Goal: Task Accomplishment & Management: Use online tool/utility

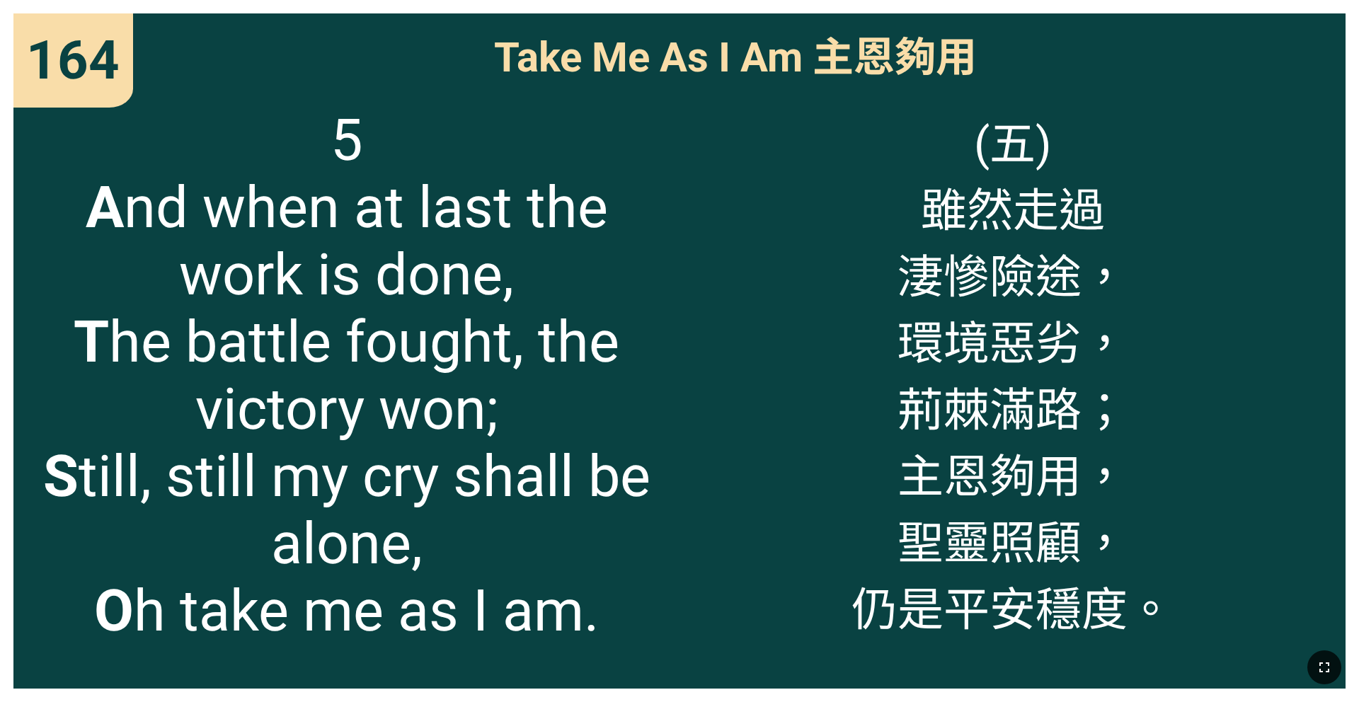
click at [566, 452] on button "button" at bounding box center [1325, 668] width 34 height 34
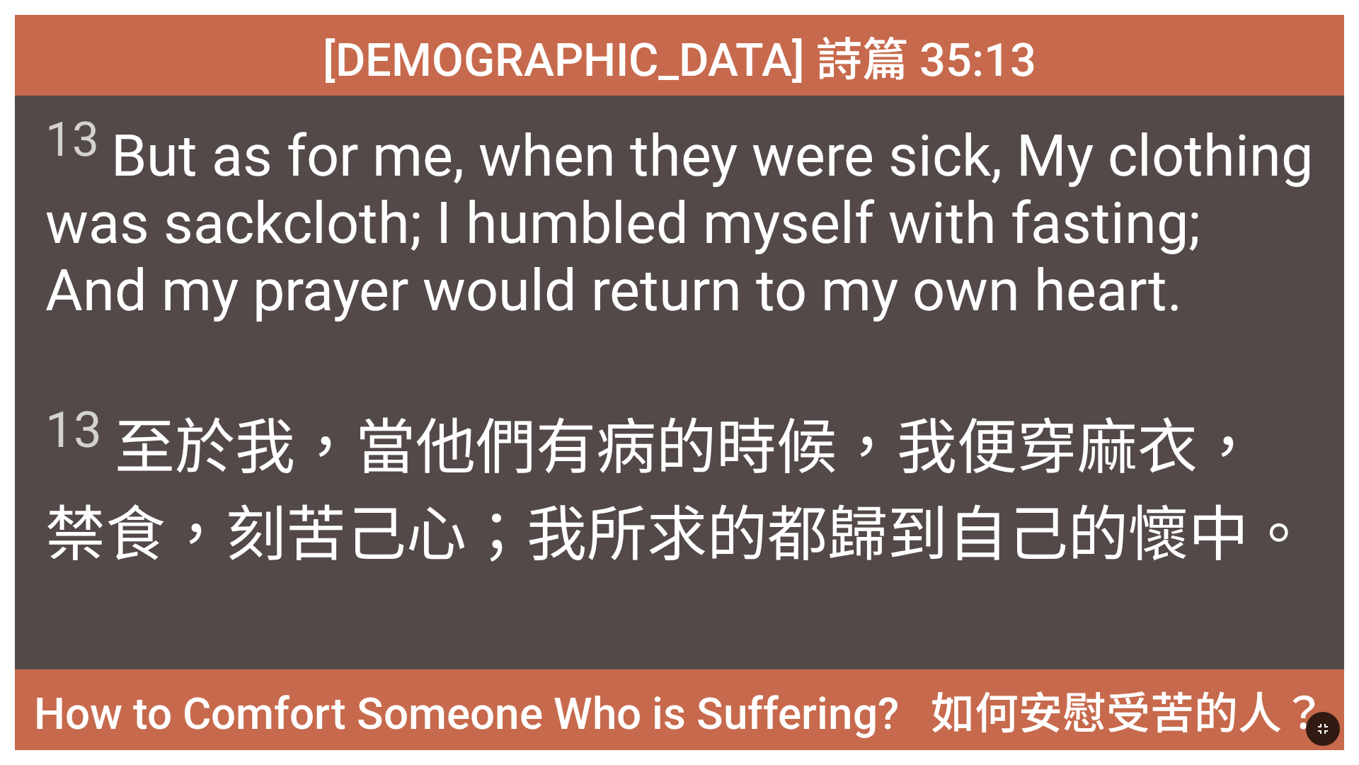
click at [566, 452] on icon "button" at bounding box center [1323, 728] width 17 height 17
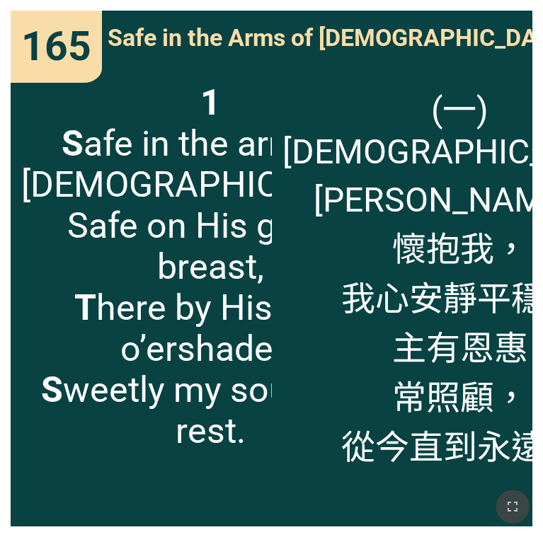
click at [525, 452] on button "button" at bounding box center [513, 507] width 34 height 34
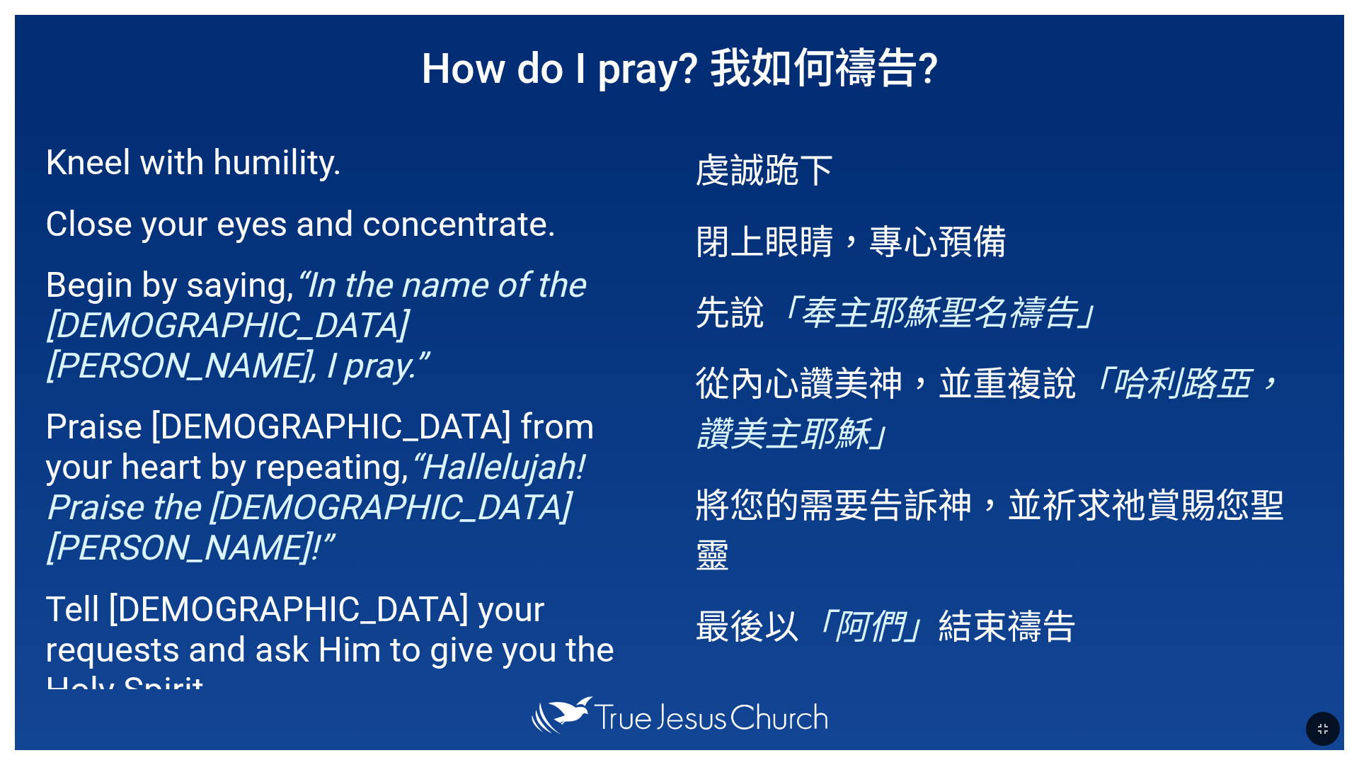
click at [566, 333] on p "先說 「奉主耶穌聖名禱告」" at bounding box center [1004, 310] width 619 height 50
click at [566, 2] on div "How do I pray? 我如何禱告? Kneel with humility. Close your eyes and concentrate. Beg…" at bounding box center [679, 382] width 1359 height 765
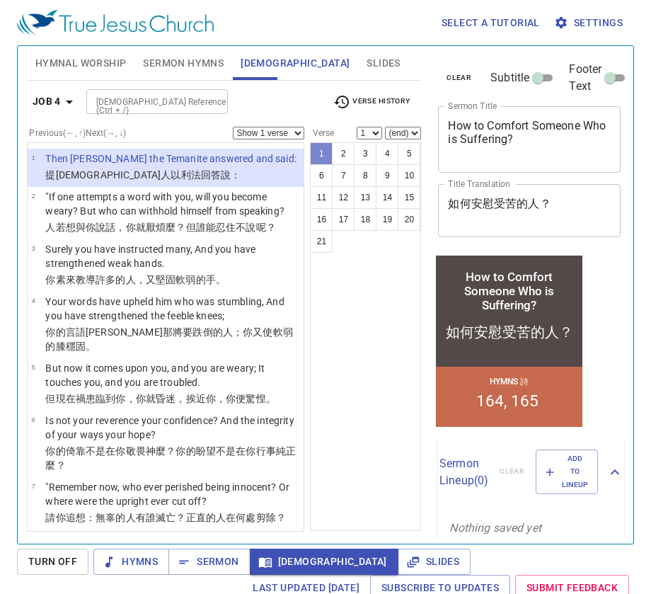
click at [324, 154] on button "1" at bounding box center [321, 153] width 23 height 23
click at [338, 153] on button "2" at bounding box center [343, 153] width 23 height 23
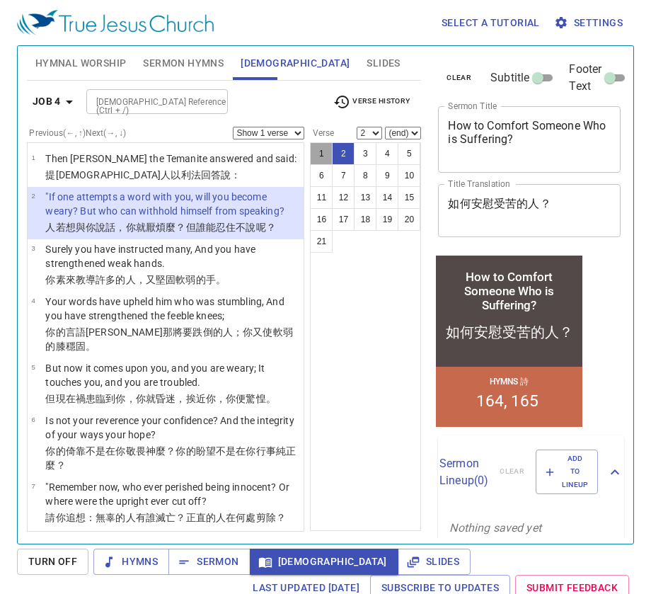
click at [325, 156] on button "1" at bounding box center [321, 153] width 23 height 23
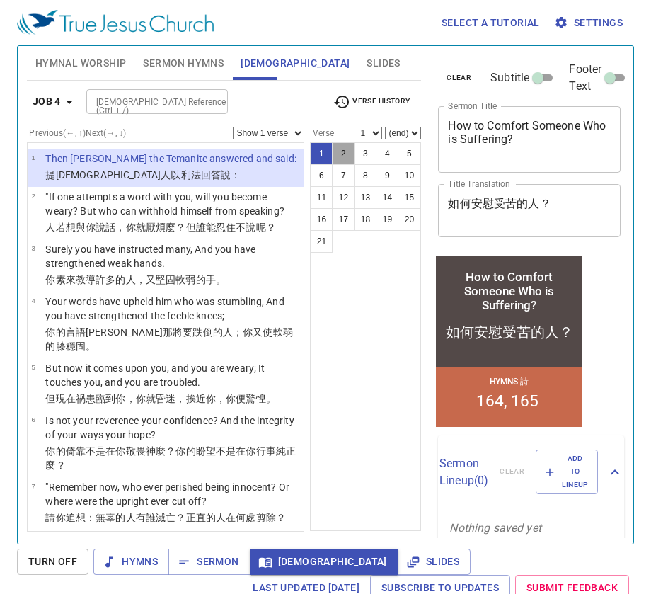
click at [338, 152] on button "2" at bounding box center [343, 153] width 23 height 23
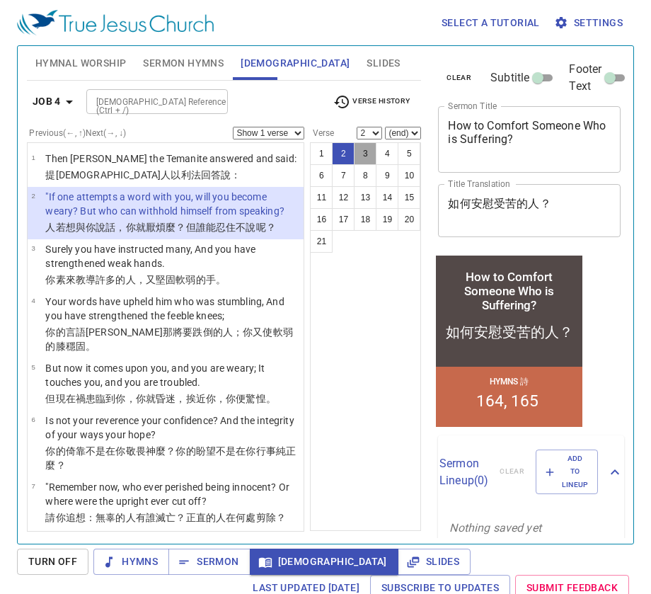
click at [356, 147] on button "3" at bounding box center [365, 153] width 23 height 23
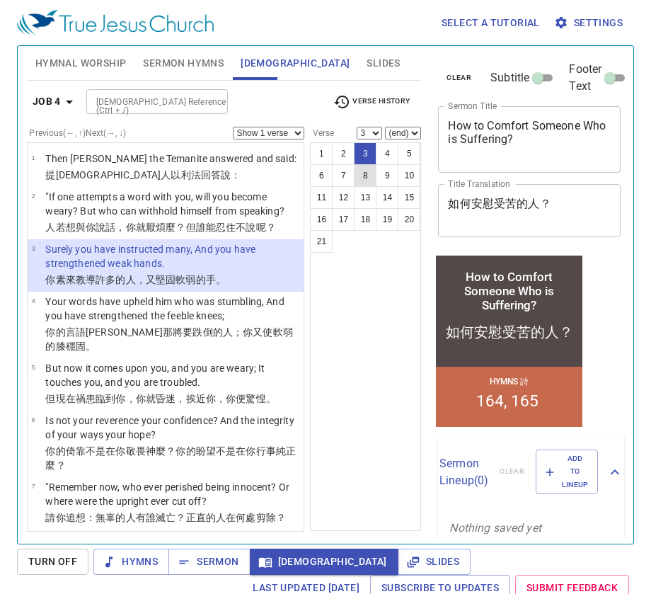
click at [365, 173] on button "8" at bounding box center [365, 175] width 23 height 23
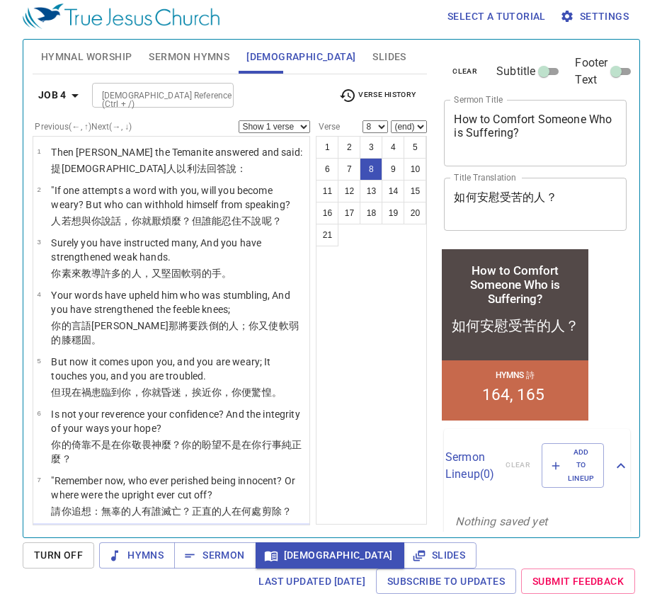
scroll to position [219, 0]
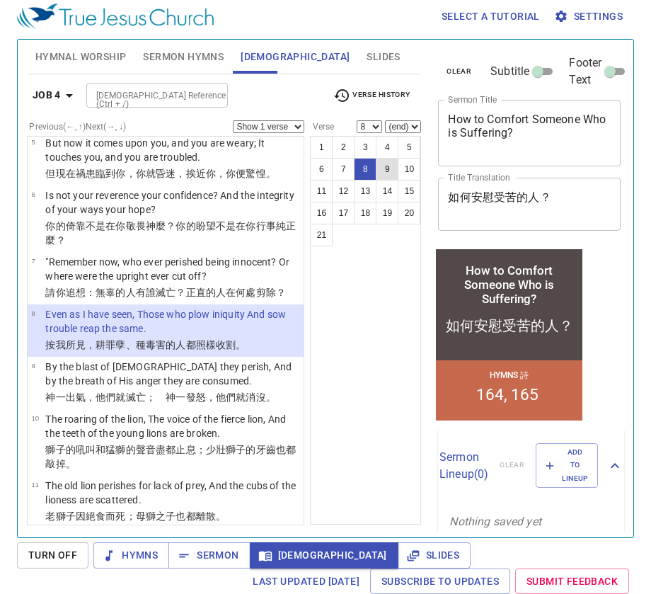
click at [386, 167] on button "9" at bounding box center [387, 169] width 23 height 23
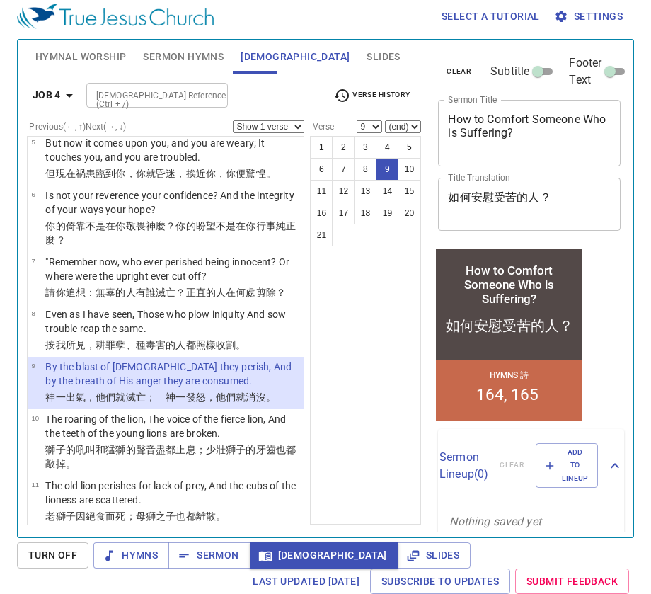
click at [63, 89] on icon "button" at bounding box center [69, 95] width 17 height 17
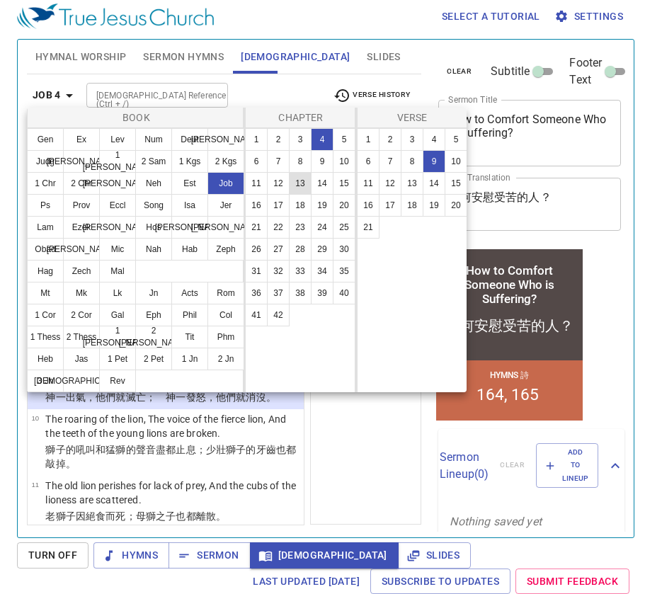
click at [307, 182] on button "13" at bounding box center [300, 183] width 23 height 23
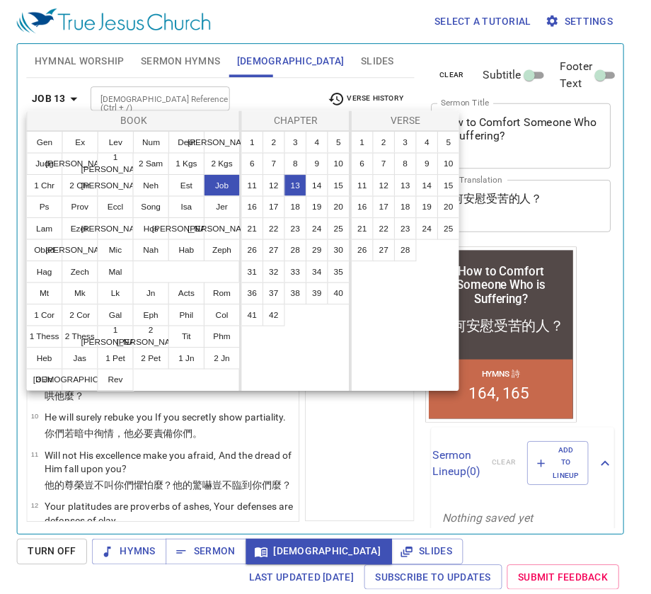
scroll to position [0, 0]
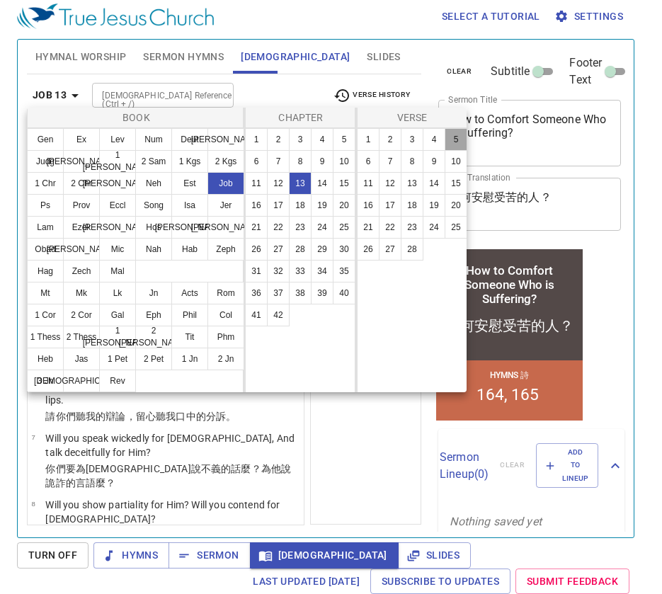
click at [461, 143] on button "5" at bounding box center [456, 139] width 23 height 23
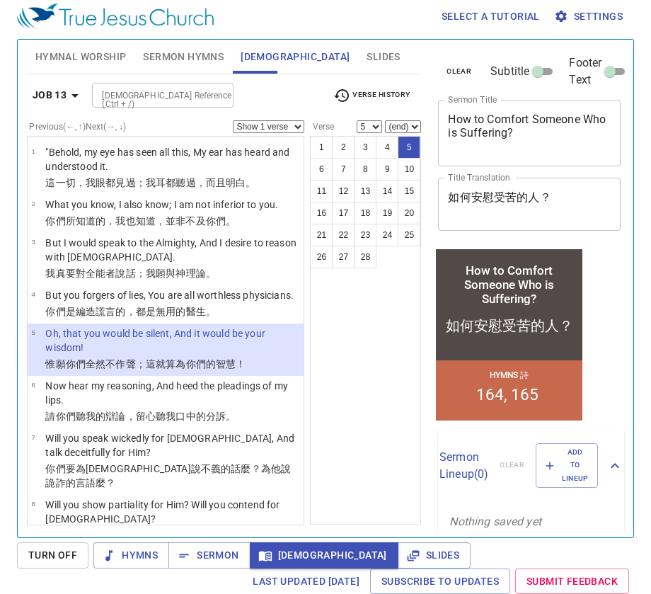
click at [193, 355] on p "Oh, that you would be silent, And it would be your wisdom!" at bounding box center [172, 340] width 254 height 28
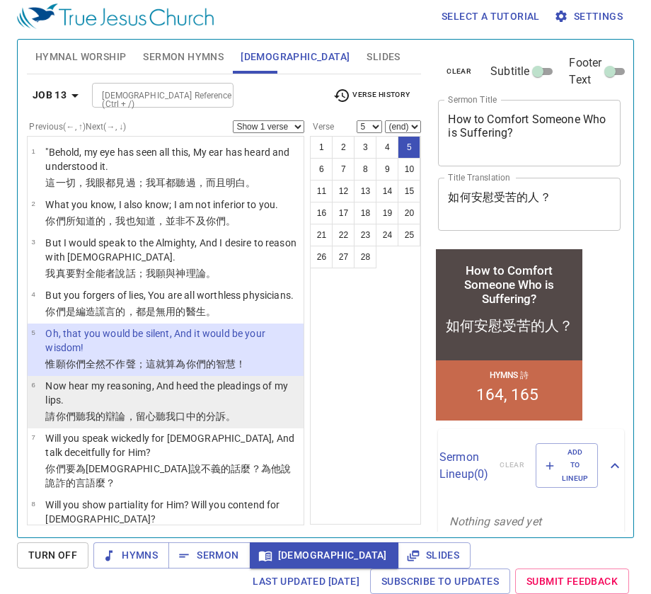
click at [181, 392] on p "Now hear my reasoning, And heed the pleadings of my lips." at bounding box center [172, 393] width 254 height 28
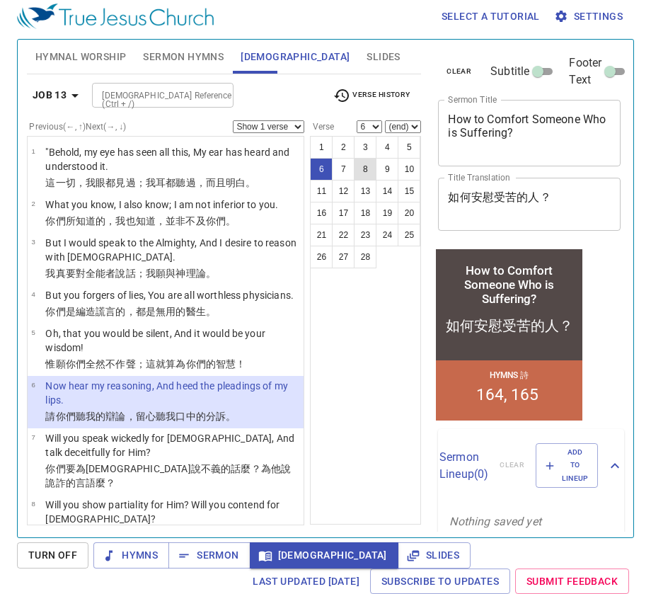
click at [367, 178] on ul "1 2 3 4 5 6 7 8 9 10 11 12 13 14 15 16 17 18 19 20 21 22 23 24 25 26 27 28" at bounding box center [366, 203] width 110 height 132
click at [365, 183] on button "13" at bounding box center [365, 191] width 23 height 23
select select "13"
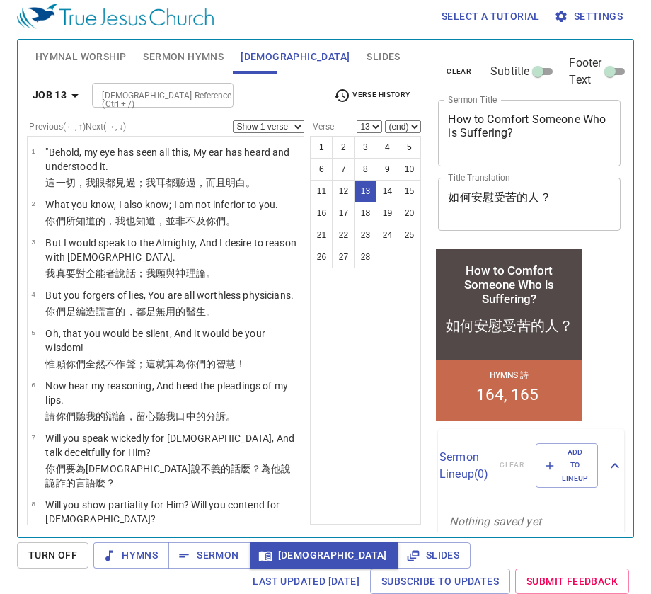
scroll to position [502, 0]
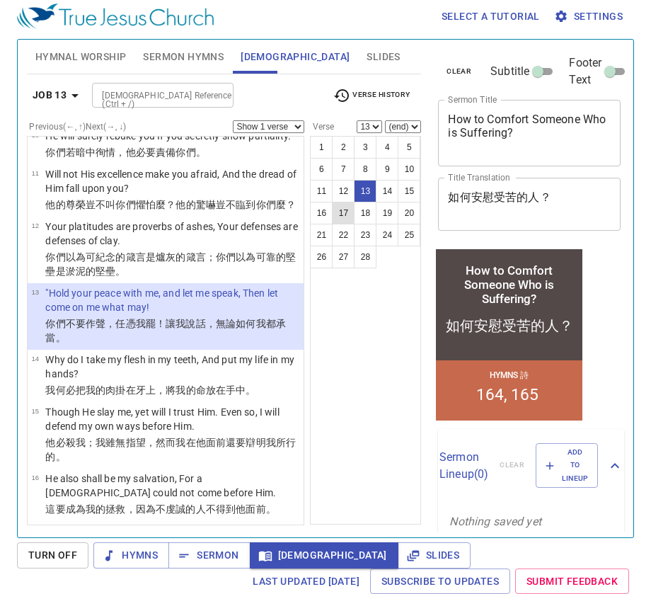
click at [348, 219] on button "17" at bounding box center [343, 213] width 23 height 23
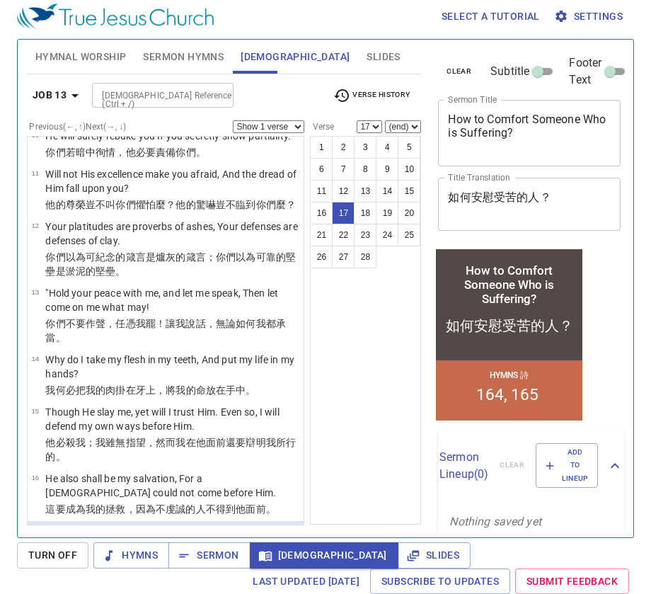
scroll to position [733, 0]
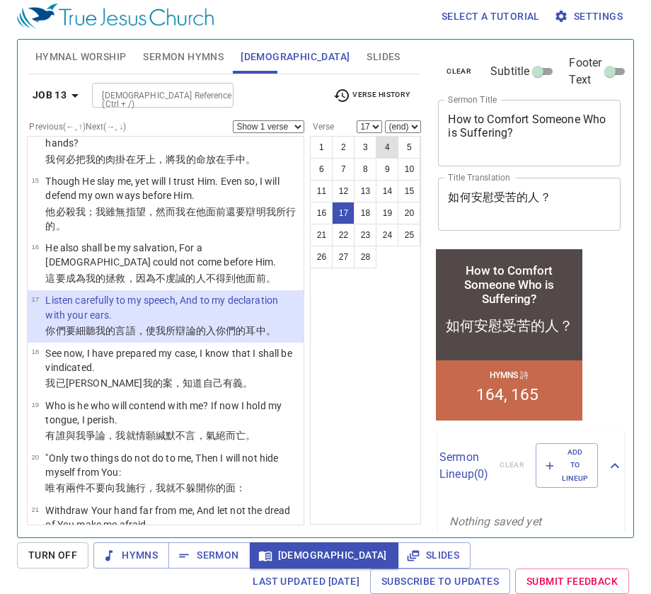
click at [383, 142] on button "4" at bounding box center [387, 147] width 23 height 23
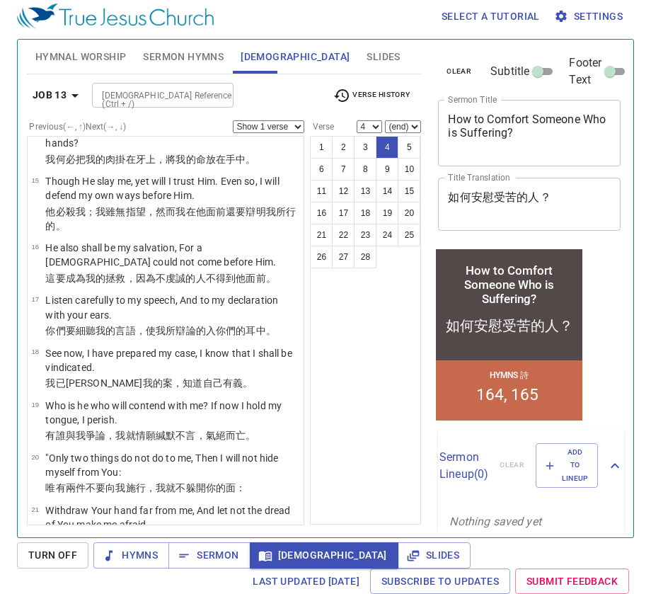
scroll to position [0, 0]
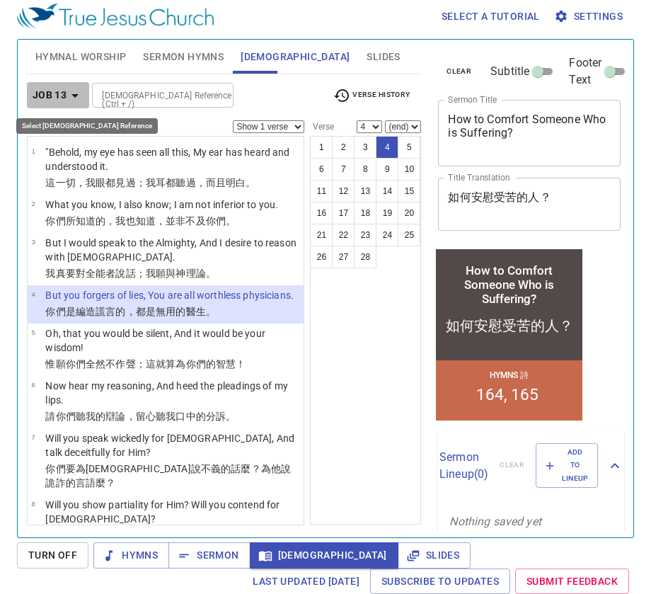
click at [81, 100] on icon "button" at bounding box center [75, 95] width 17 height 17
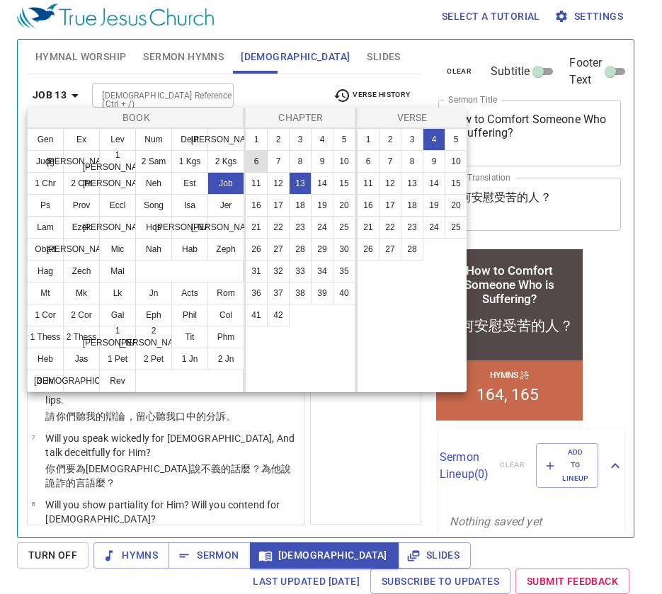
click at [261, 156] on button "6" at bounding box center [256, 161] width 23 height 23
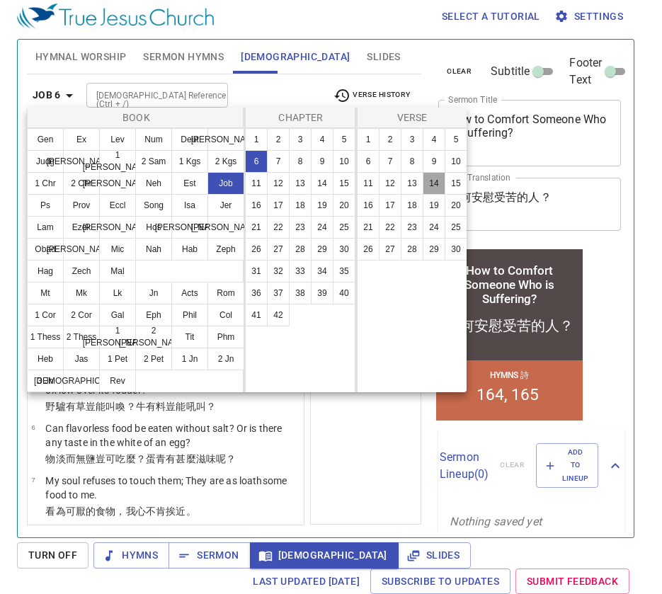
click at [441, 184] on button "14" at bounding box center [434, 183] width 23 height 23
select select "14"
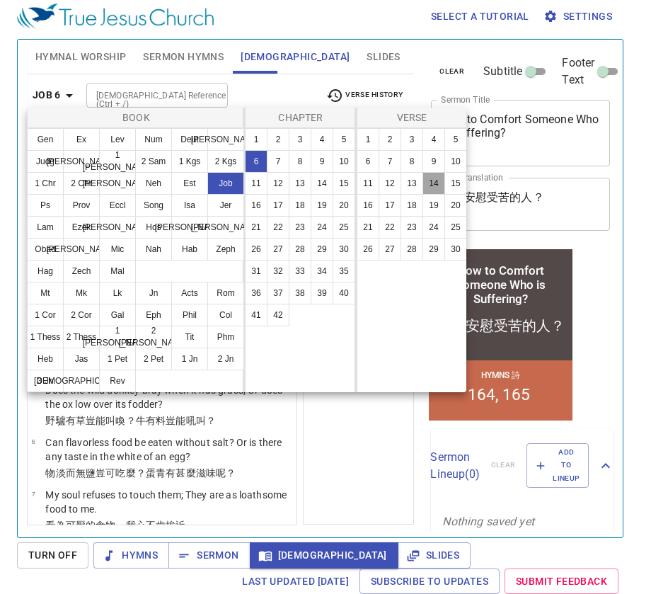
scroll to position [590, 0]
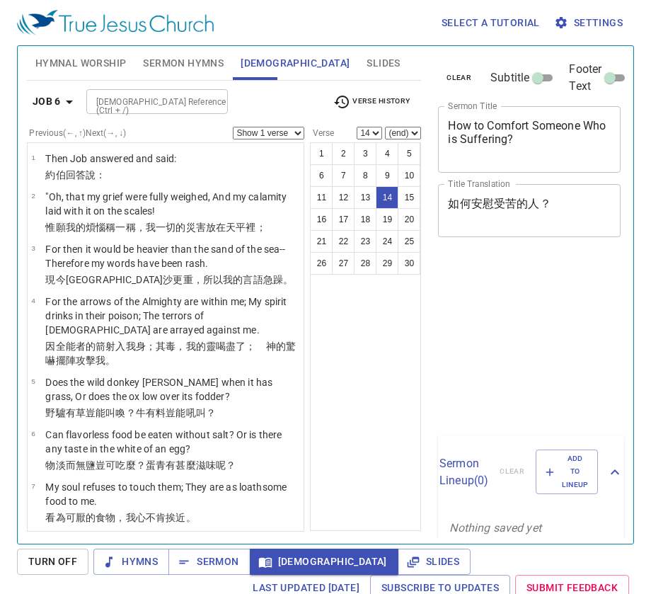
select select "14"
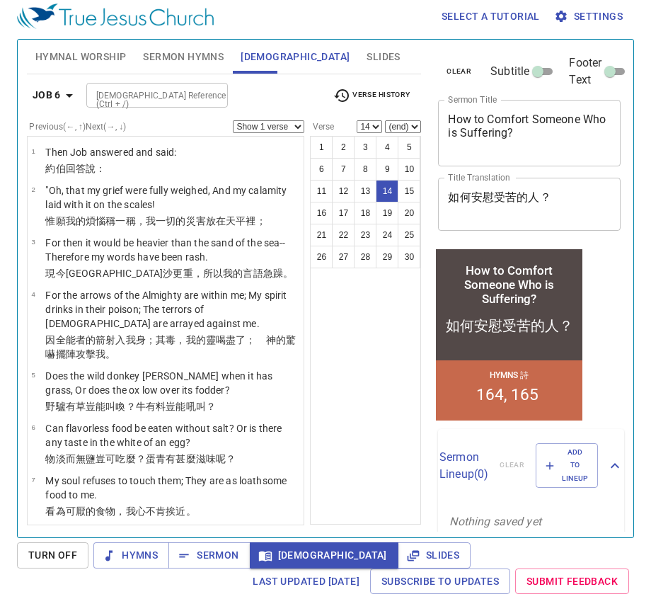
scroll to position [590, 0]
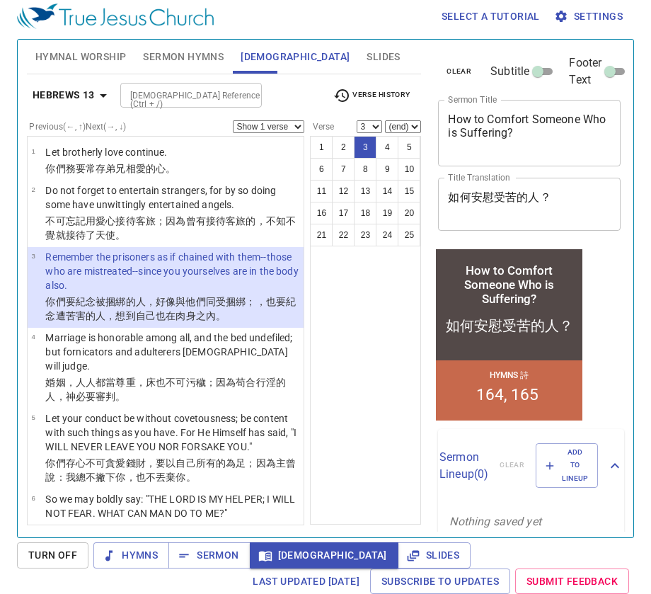
click at [170, 92] on input "[DEMOGRAPHIC_DATA] Reference (Ctrl + /)" at bounding box center [180, 95] width 110 height 16
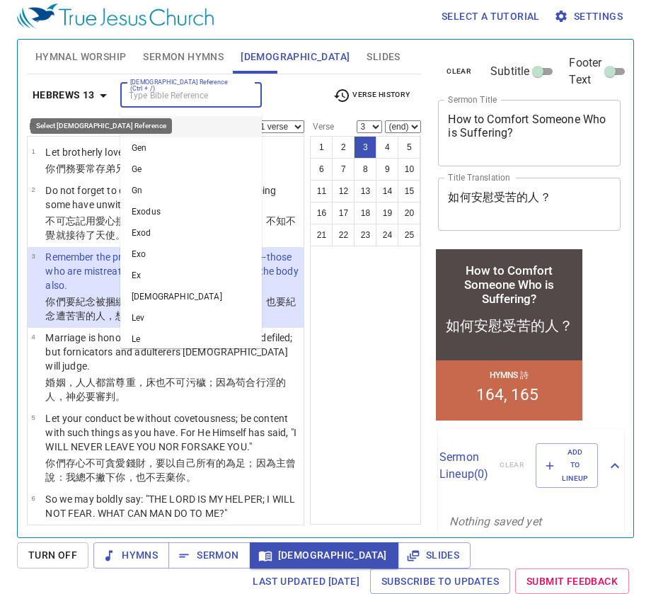
click at [93, 91] on b "Hebrews 13" at bounding box center [64, 95] width 62 height 18
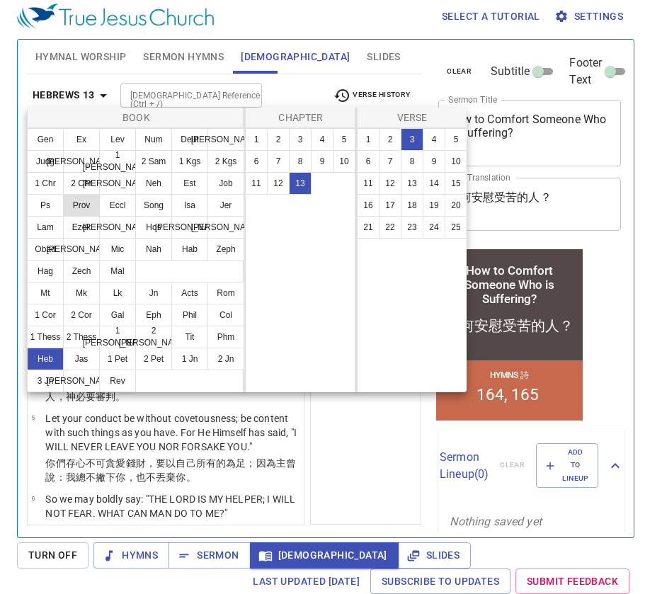
click at [88, 207] on button "Prov" at bounding box center [81, 205] width 37 height 23
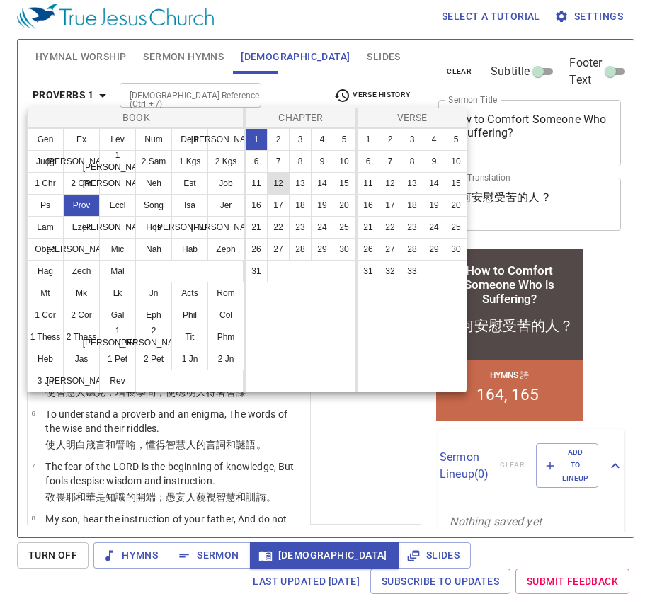
click at [280, 185] on button "12" at bounding box center [278, 183] width 23 height 23
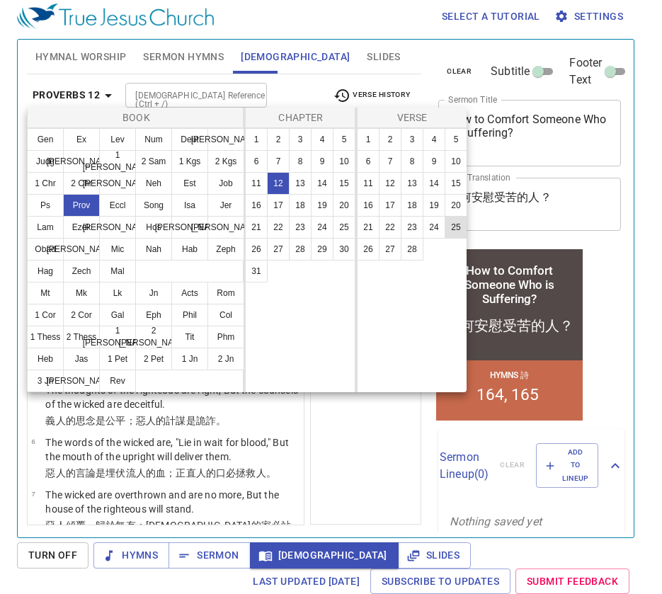
click at [454, 227] on button "25" at bounding box center [456, 227] width 23 height 23
select select "25"
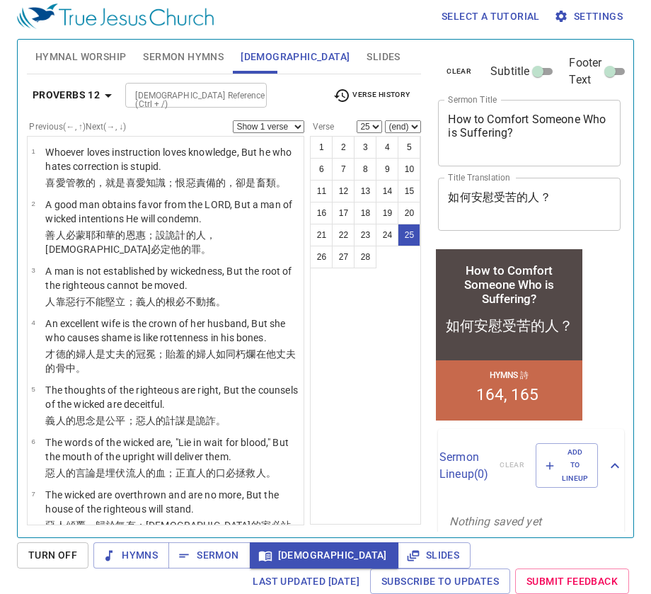
scroll to position [1190, 0]
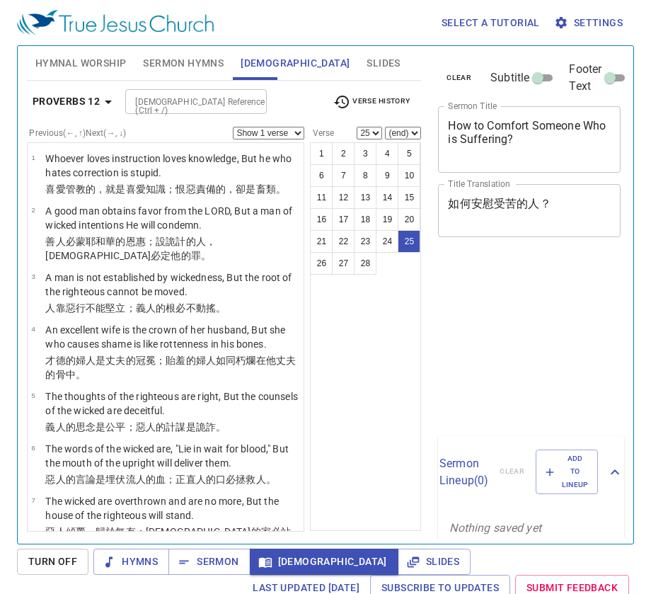
select select "25"
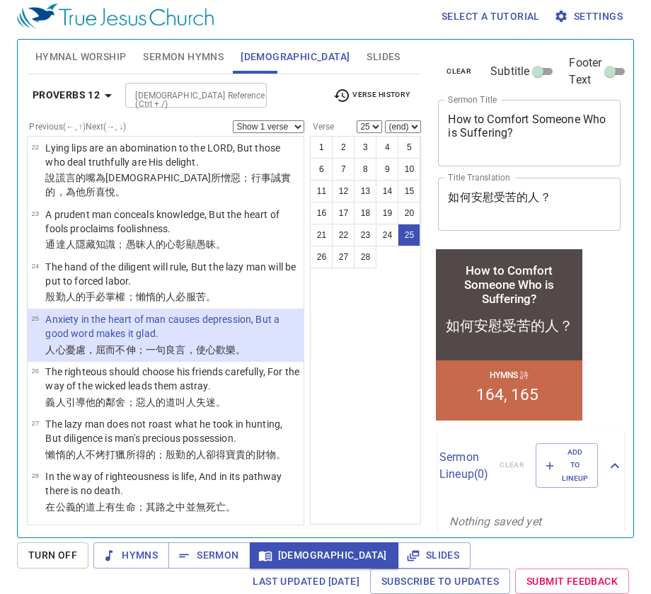
click at [169, 52] on span "Sermon Hymns" at bounding box center [183, 57] width 81 height 18
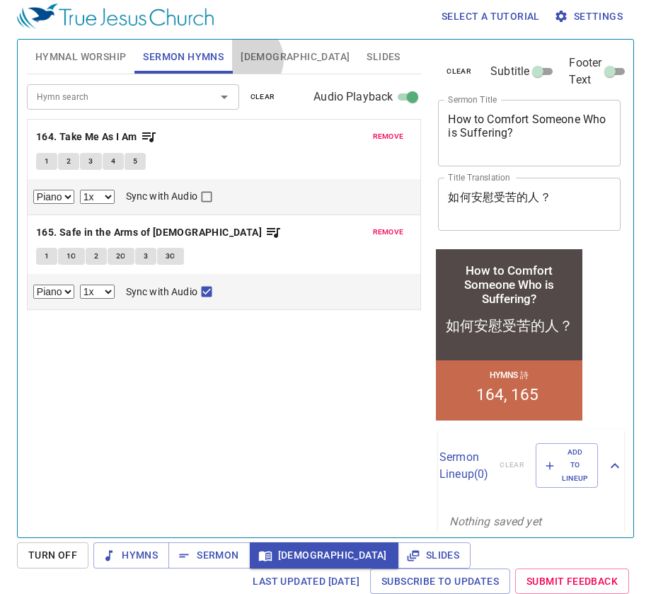
click at [248, 58] on span "[DEMOGRAPHIC_DATA]" at bounding box center [295, 57] width 109 height 18
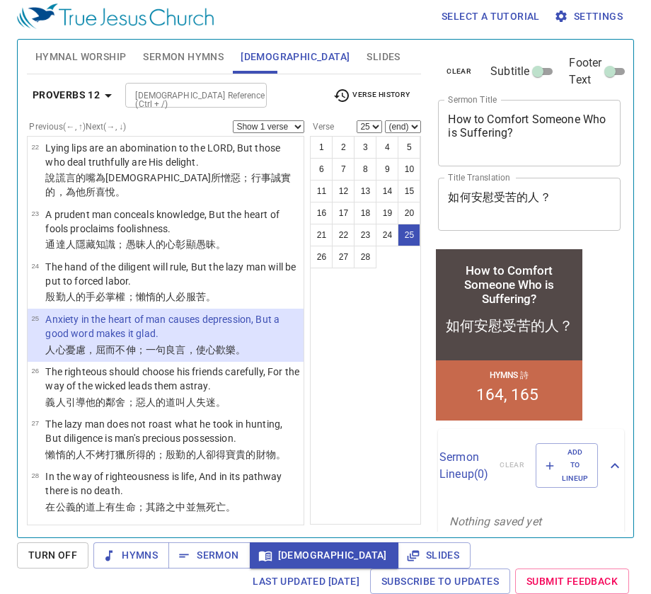
click at [142, 98] on input "[DEMOGRAPHIC_DATA] Reference (Ctrl + /)" at bounding box center [185, 95] width 110 height 16
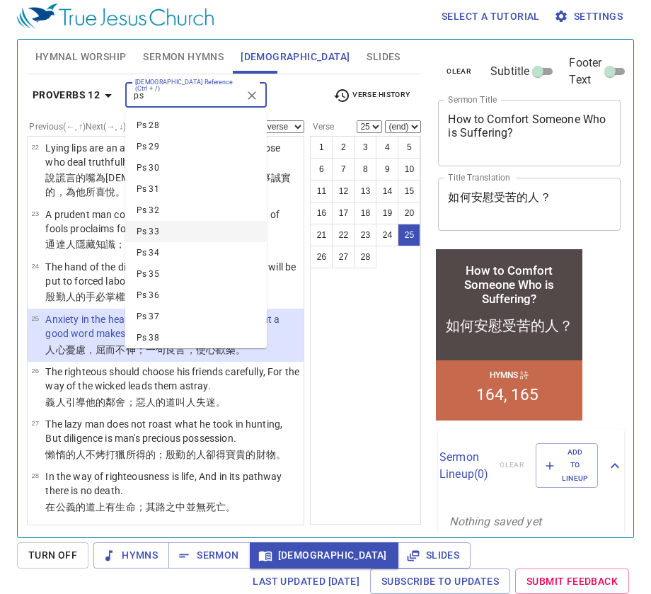
scroll to position [683, 0]
click at [176, 171] on li "Ps 35" at bounding box center [196, 166] width 142 height 21
type input "ps"
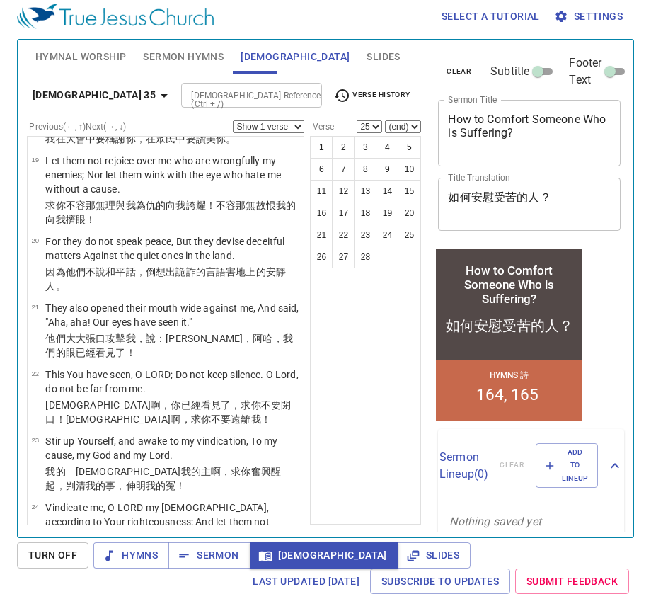
scroll to position [0, 0]
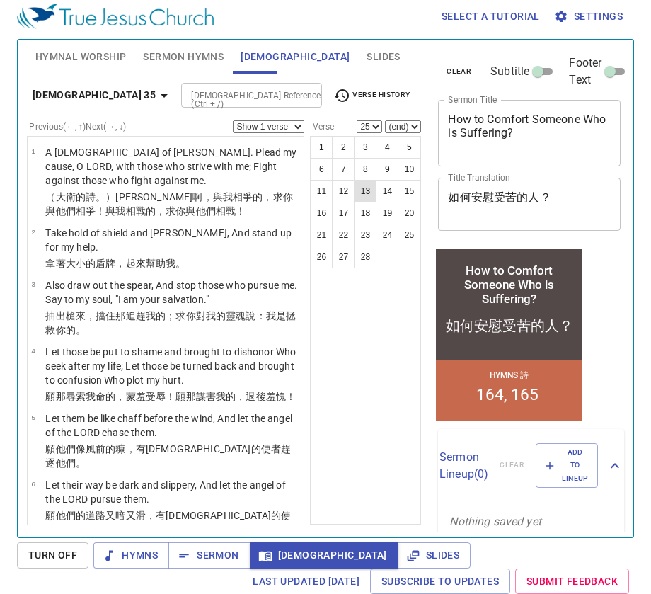
click at [363, 193] on button "13" at bounding box center [365, 191] width 23 height 23
select select "13"
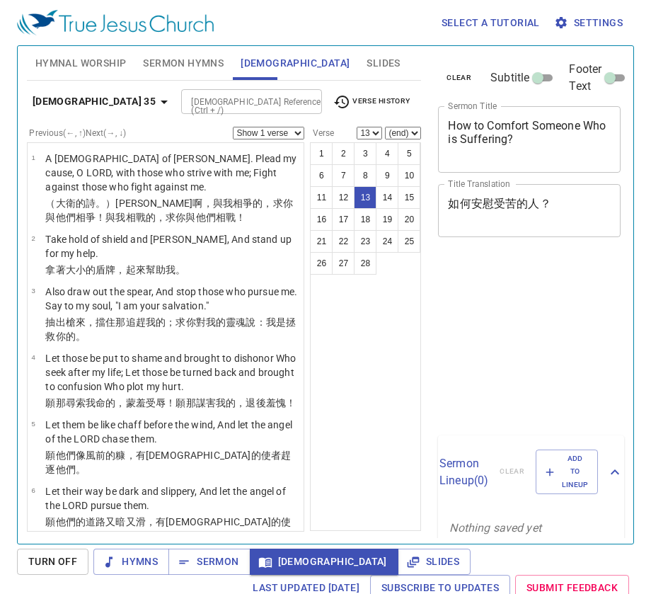
select select "13"
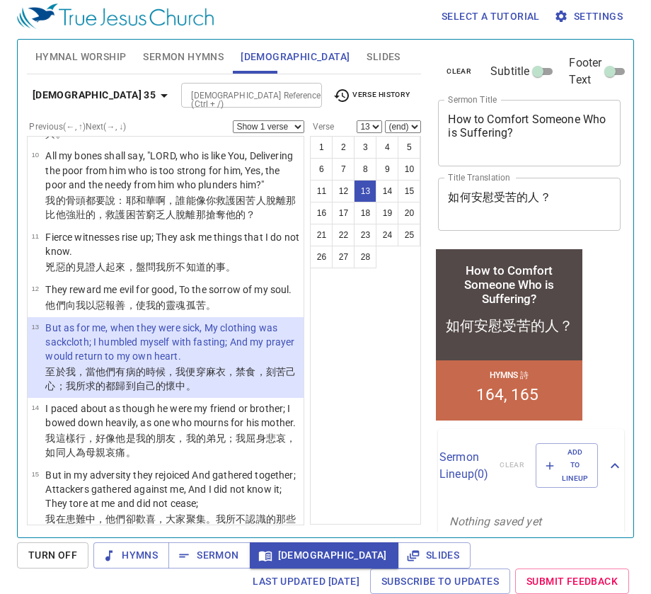
scroll to position [586, 0]
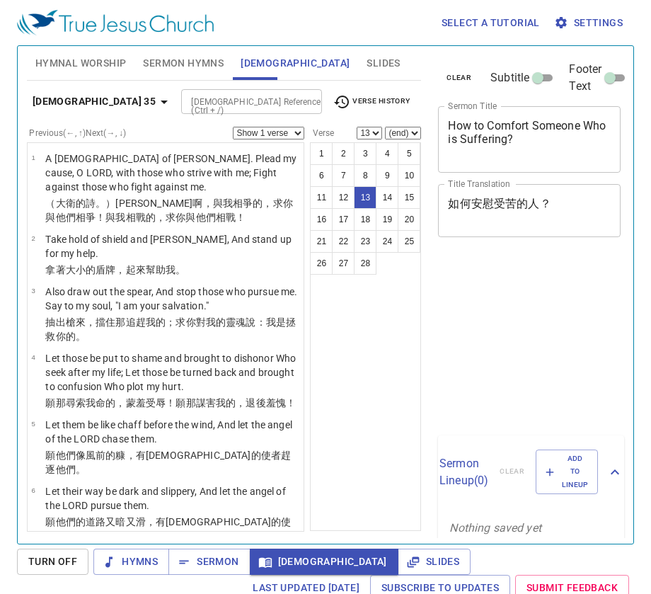
select select "13"
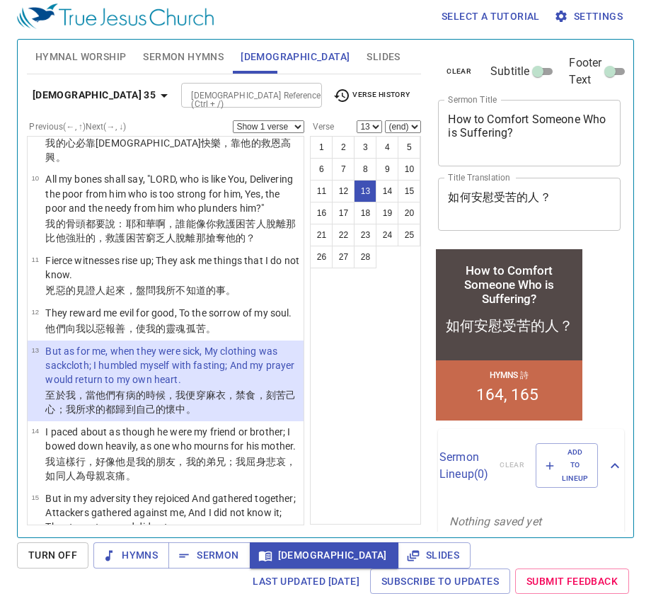
click at [169, 54] on span "Sermon Hymns" at bounding box center [183, 57] width 81 height 18
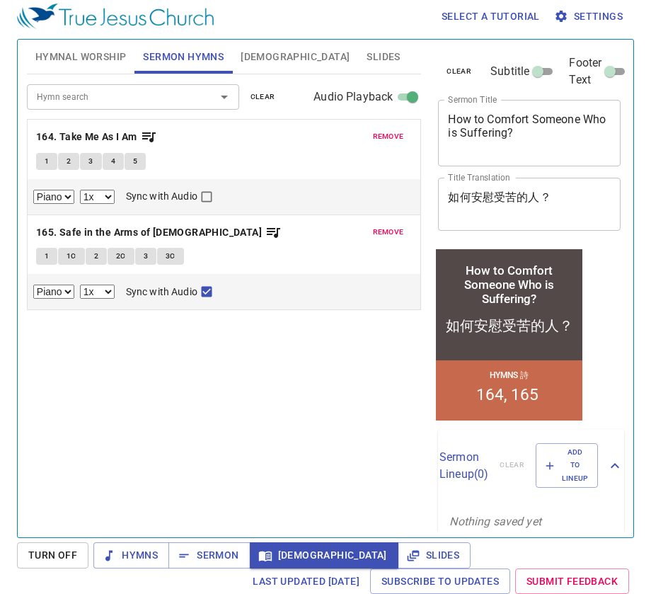
click at [55, 261] on button "1" at bounding box center [46, 256] width 21 height 17
checkbox input "false"
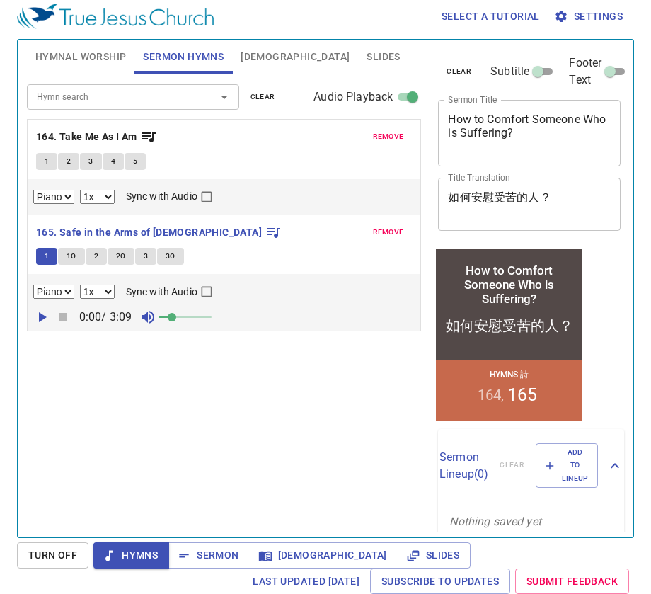
click at [70, 260] on span "1C" at bounding box center [72, 256] width 10 height 13
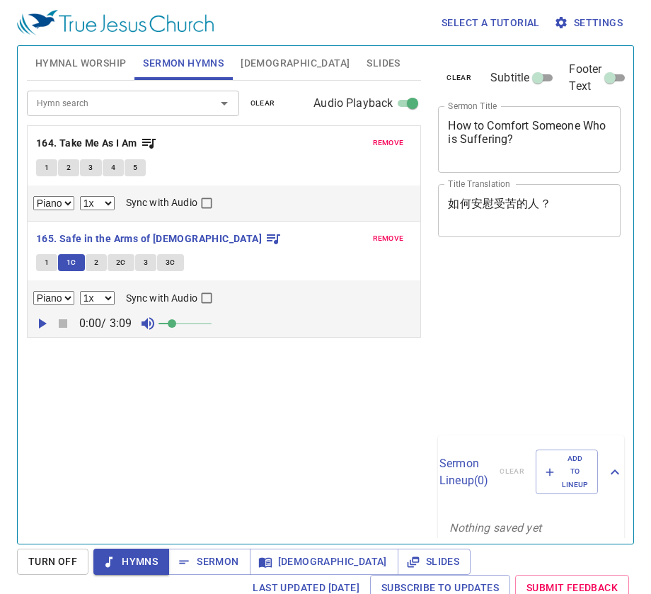
select select "1"
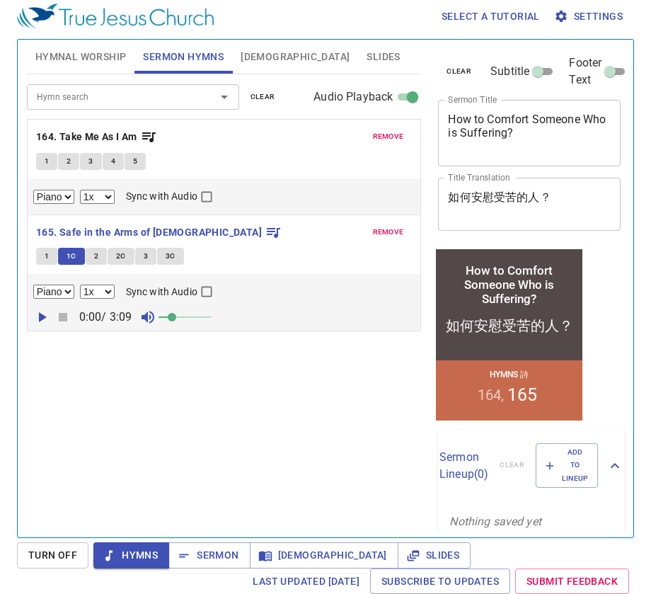
click at [91, 258] on button "2" at bounding box center [96, 256] width 21 height 17
click at [122, 256] on span "2C" at bounding box center [121, 256] width 10 height 13
click at [102, 256] on button "2" at bounding box center [96, 256] width 21 height 17
click at [119, 260] on span "2C" at bounding box center [121, 256] width 10 height 13
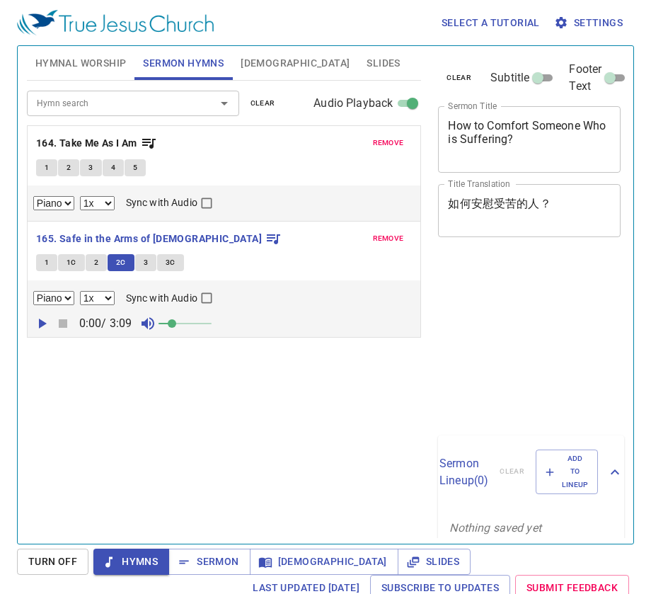
select select "1"
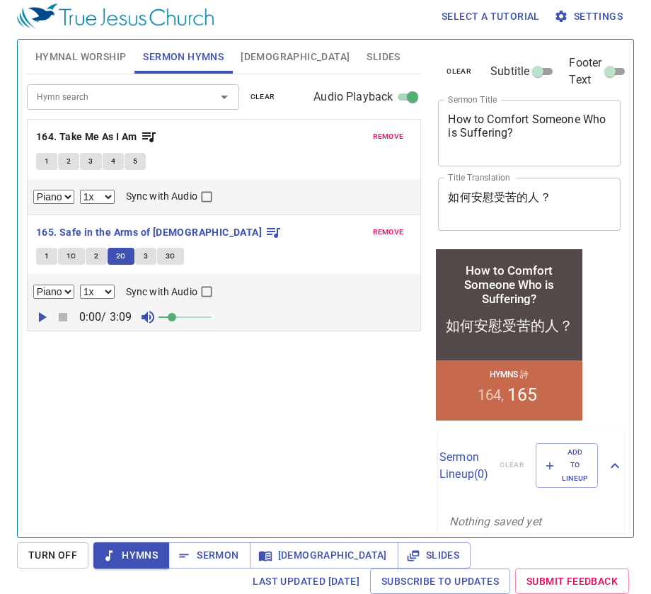
click at [148, 256] on button "3" at bounding box center [145, 256] width 21 height 17
click at [171, 257] on span "3C" at bounding box center [171, 256] width 10 height 13
click at [367, 57] on span "Slides" at bounding box center [383, 57] width 33 height 18
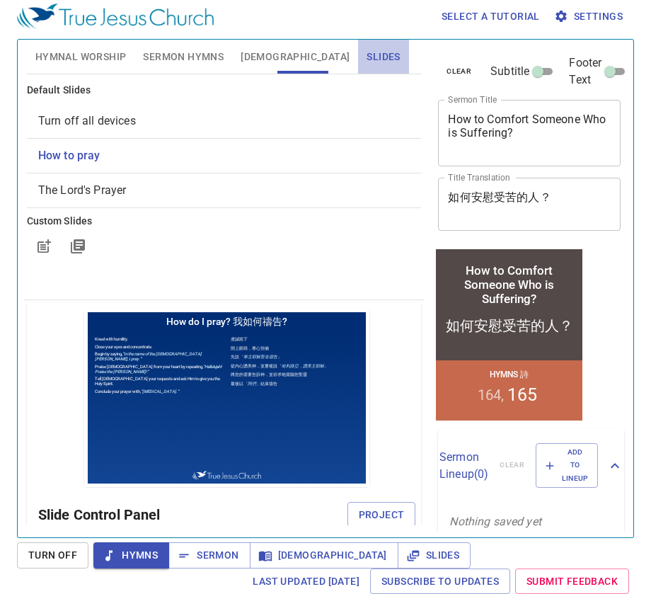
click at [367, 57] on span "Slides" at bounding box center [383, 57] width 33 height 18
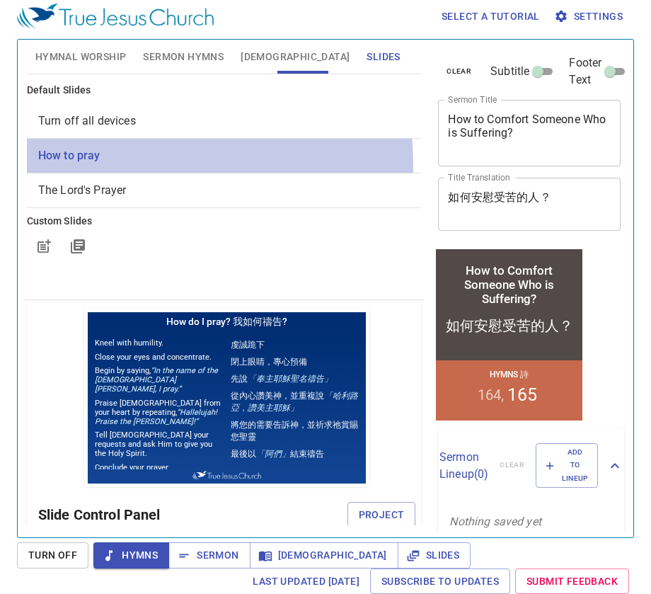
click at [114, 164] on div "How to pray" at bounding box center [224, 156] width 395 height 34
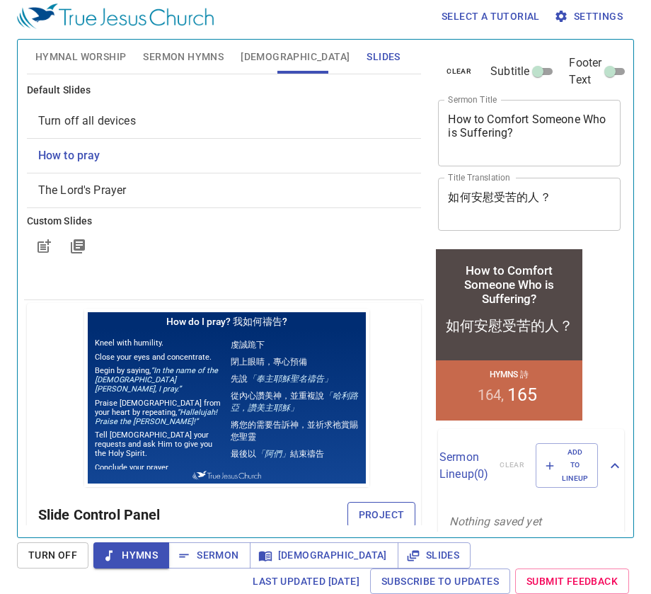
click at [384, 508] on span "Project" at bounding box center [382, 515] width 46 height 18
